Goal: Information Seeking & Learning: Learn about a topic

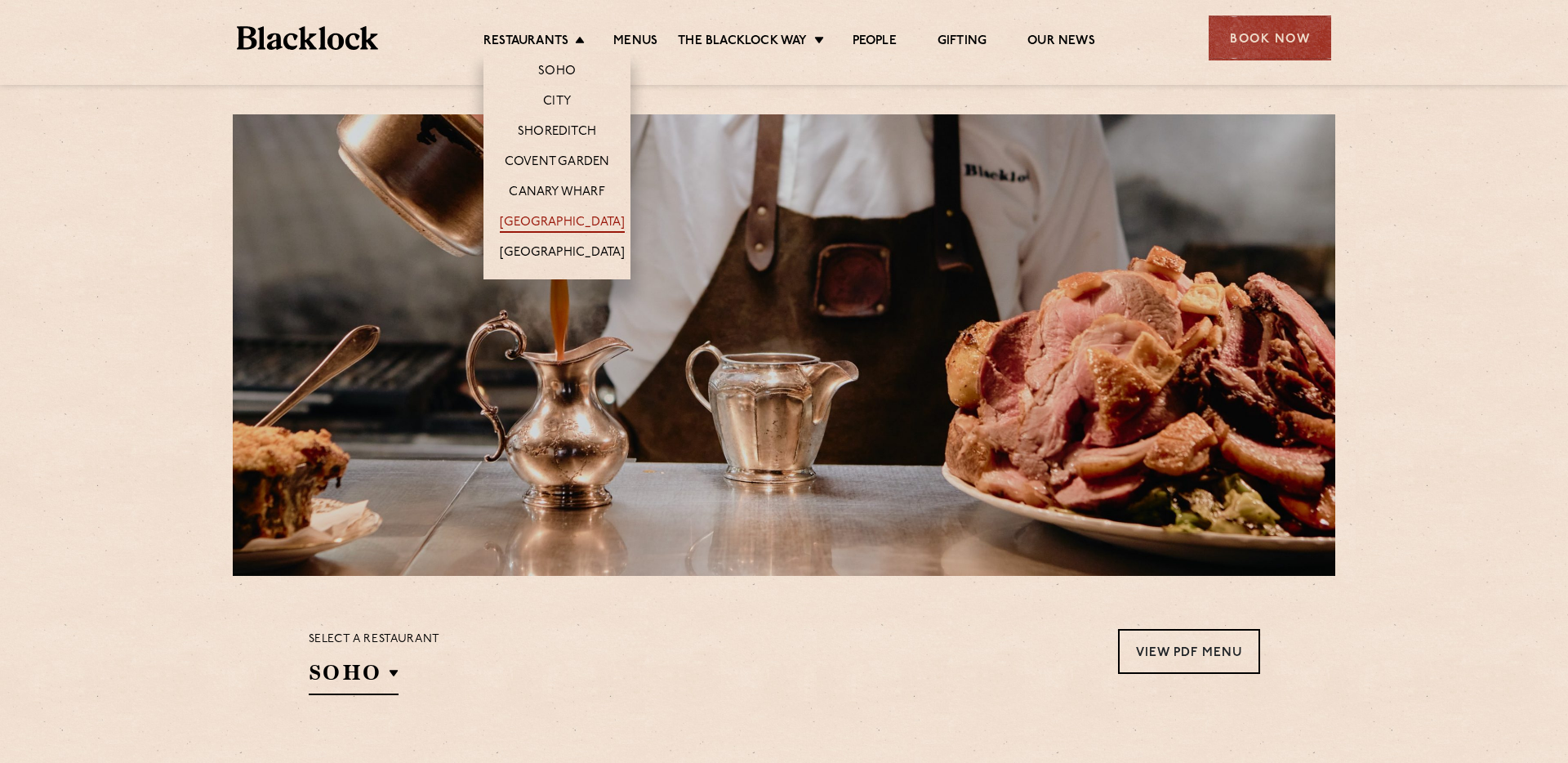
scroll to position [17, 0]
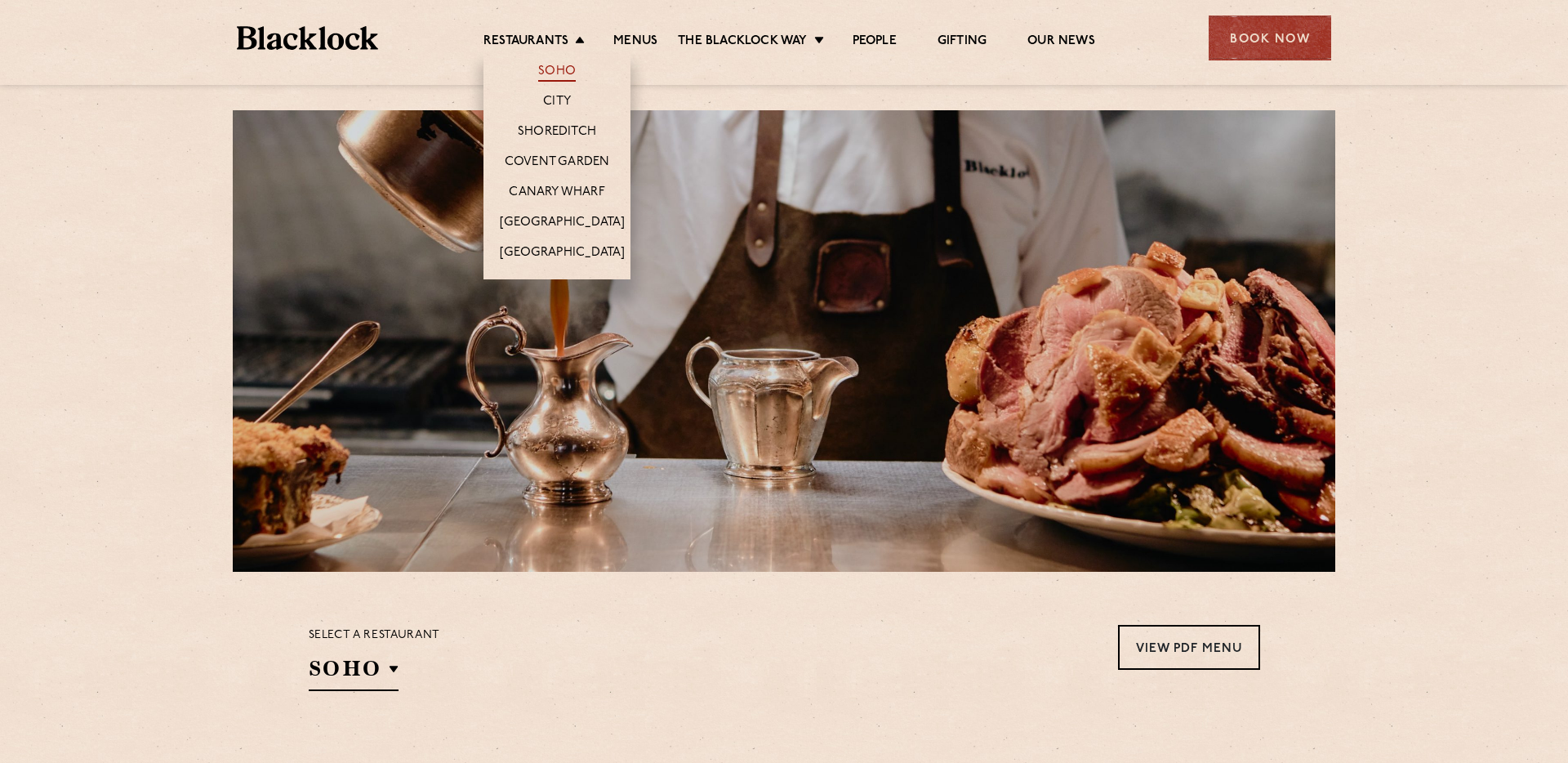
click at [560, 69] on link "Soho" at bounding box center [557, 72] width 38 height 18
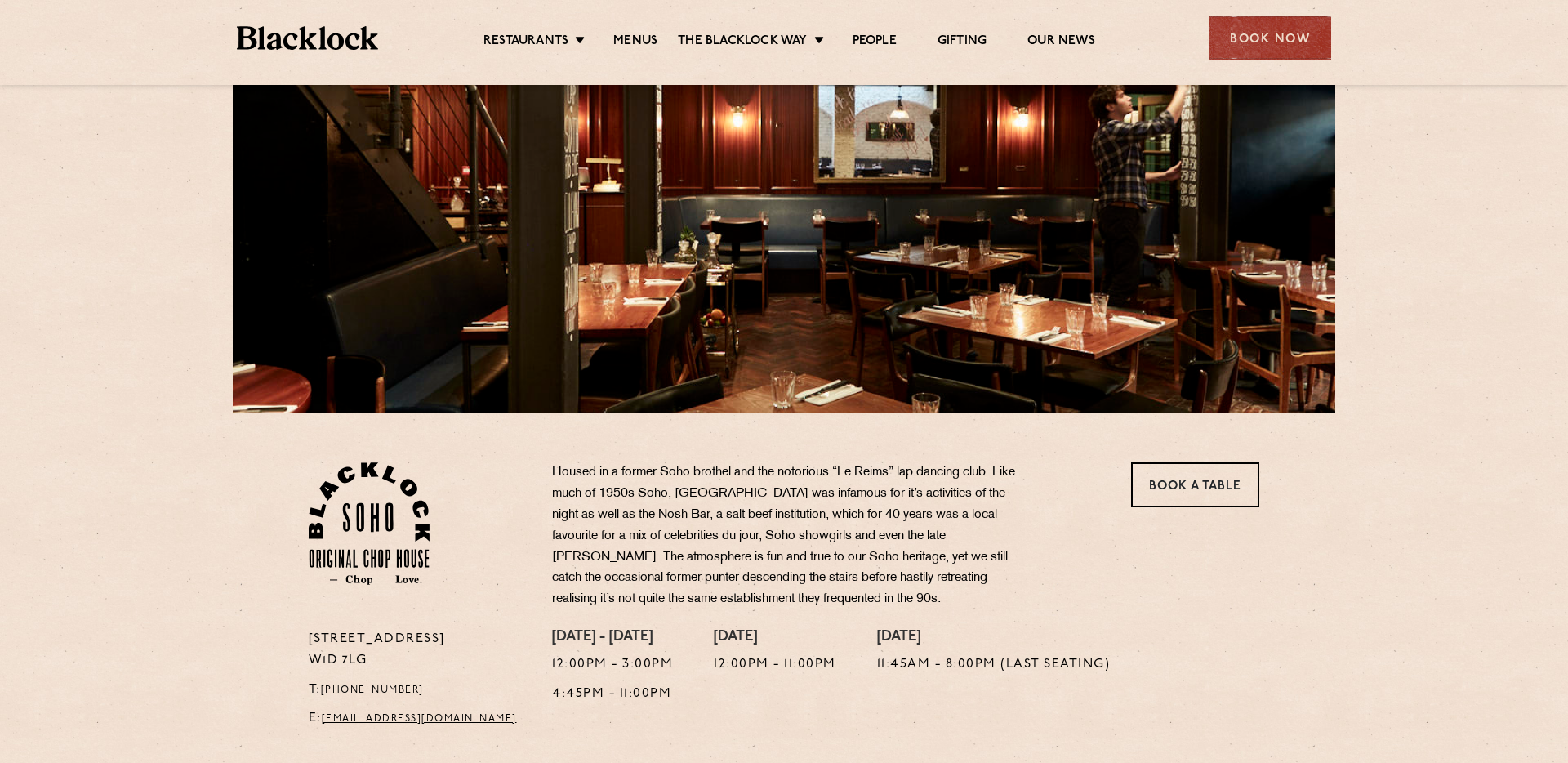
scroll to position [178, 0]
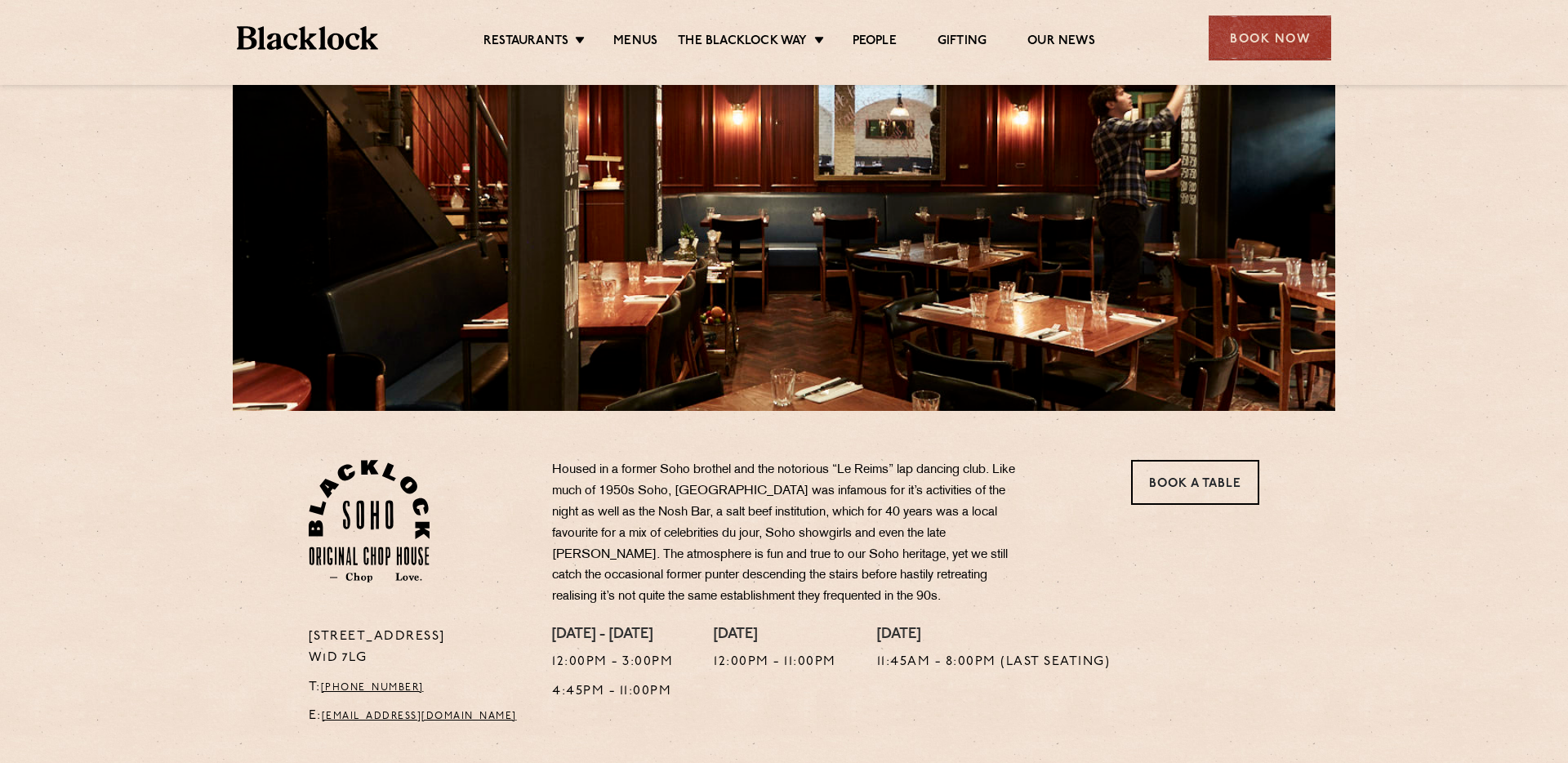
click at [638, 30] on ul "Restaurants Soho City Shoreditch Covent Garden Canary Wharf Manchester Birmingh…" at bounding box center [789, 39] width 823 height 26
click at [640, 34] on link "Menus" at bounding box center [636, 42] width 44 height 18
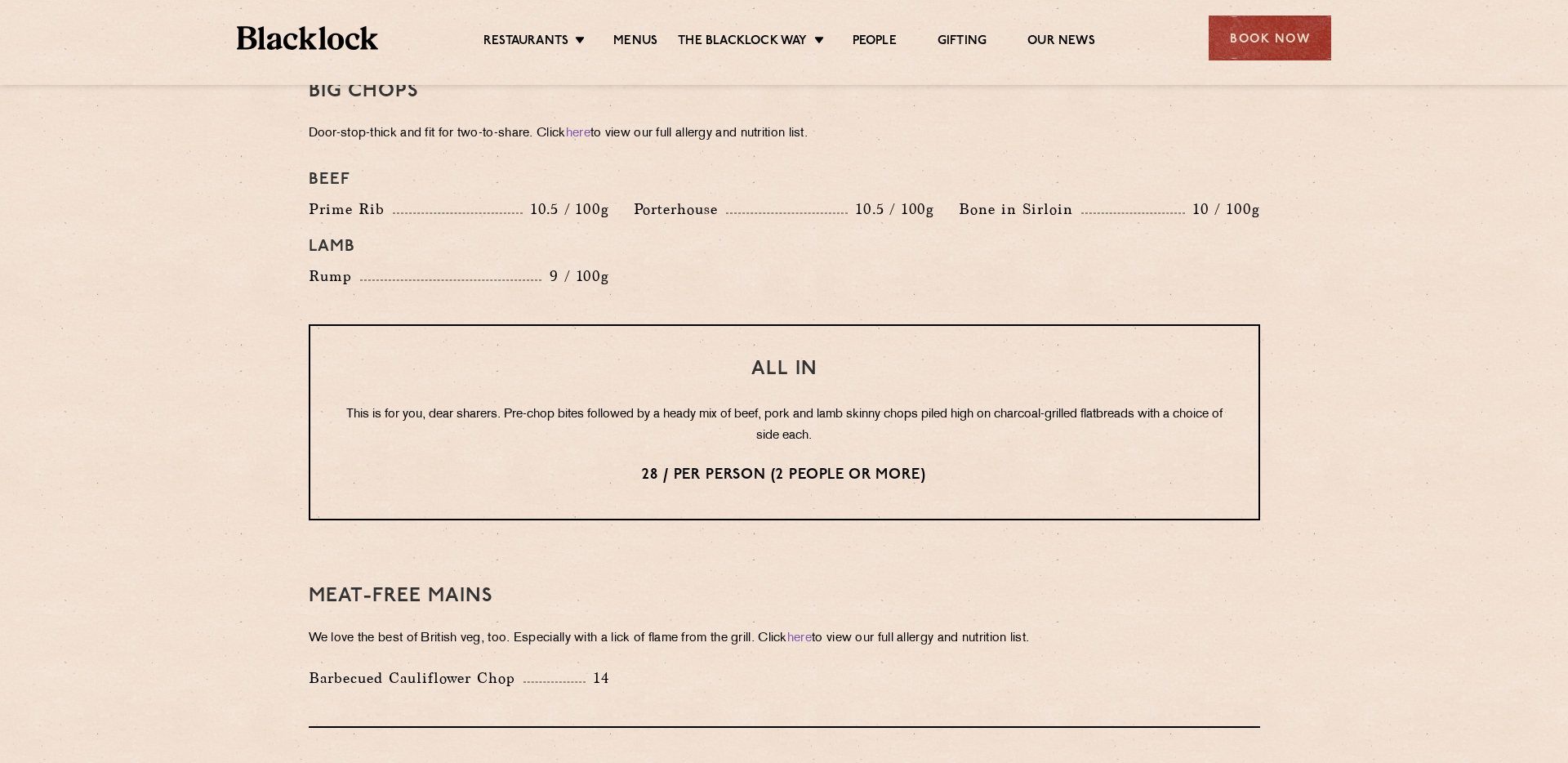
scroll to position [1845, 0]
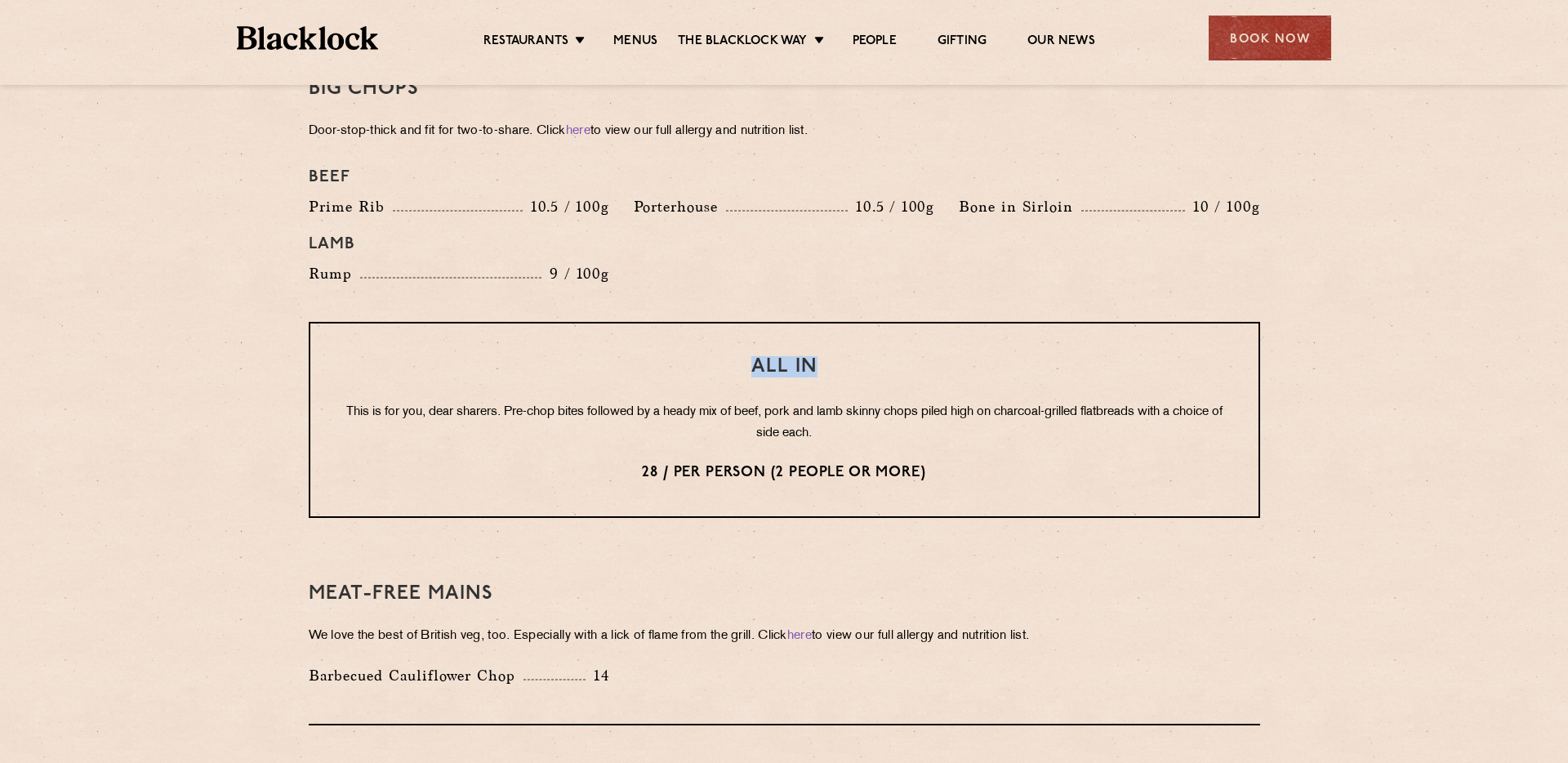
drag, startPoint x: 750, startPoint y: 337, endPoint x: 818, endPoint y: 342, distance: 68.2
click at [818, 356] on h3 "All In" at bounding box center [785, 366] width 883 height 21
copy h3 "All In"
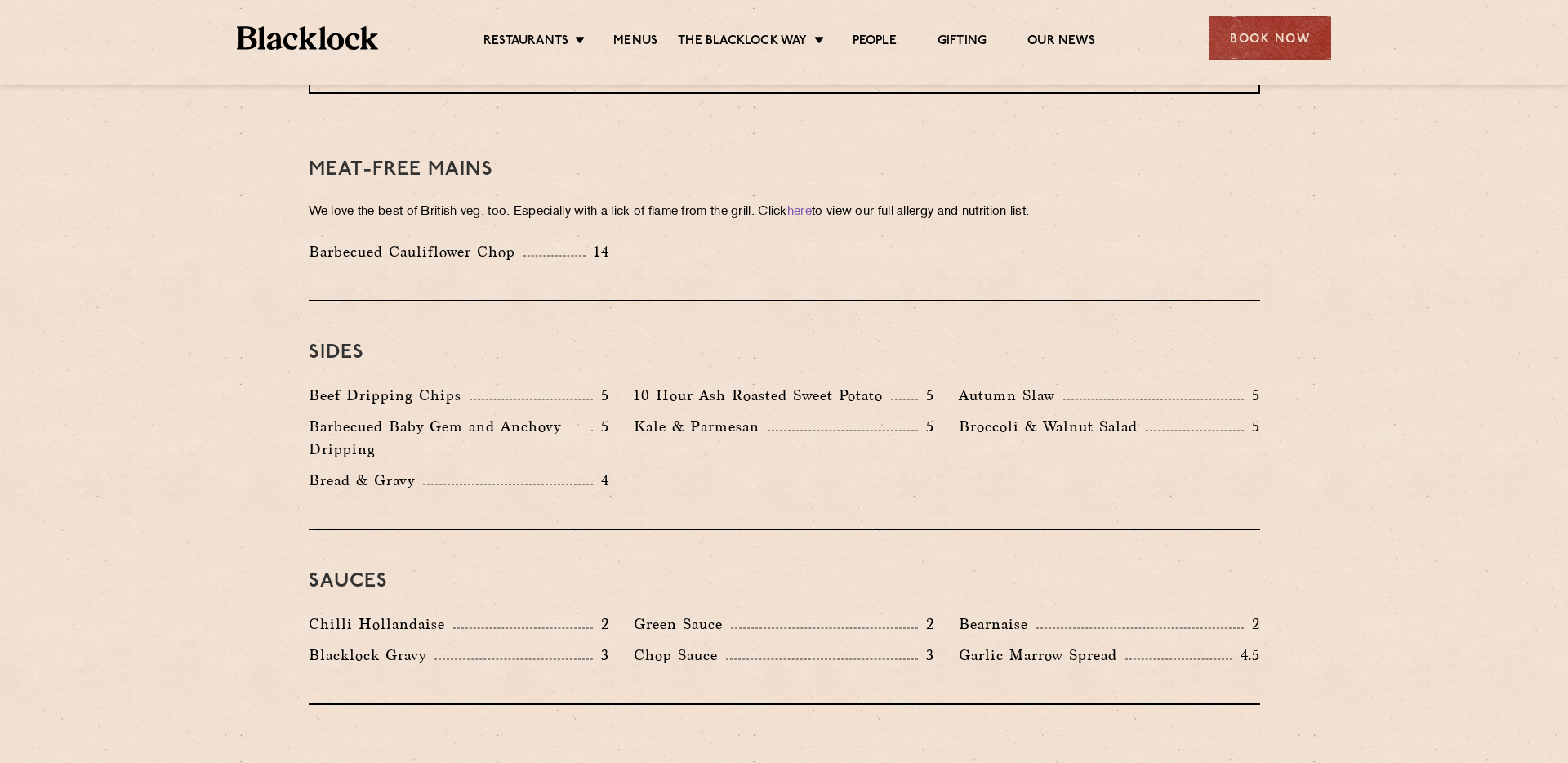
scroll to position [2270, 0]
